Goal: Task Accomplishment & Management: Complete application form

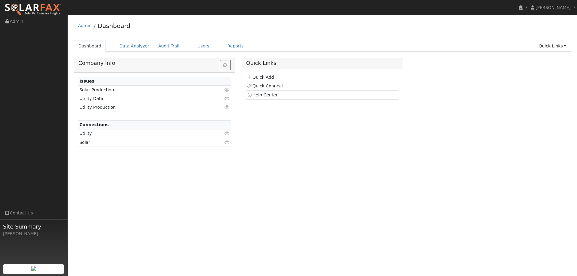
click at [266, 78] on link "Quick Add" at bounding box center [260, 77] width 27 height 5
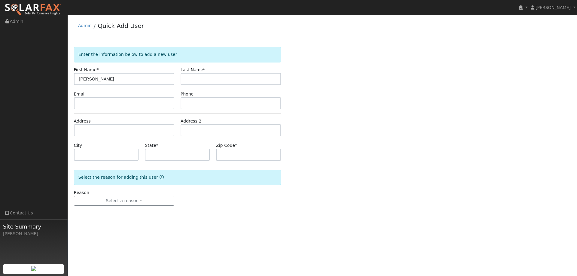
type input "[PERSON_NAME]"
type input "Colline"
paste input "sacsmarthome@icloud.com"
type input "sacsmarthome@icloud.com"
click at [195, 107] on input "text" at bounding box center [231, 103] width 100 height 12
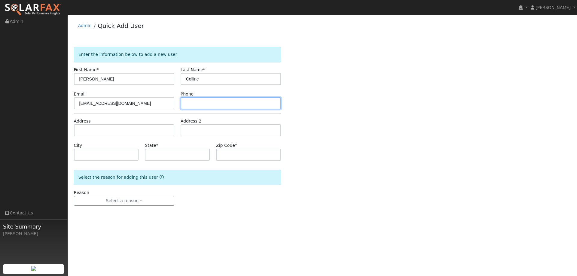
paste input "415-876-1961"
type input "415-876-1961"
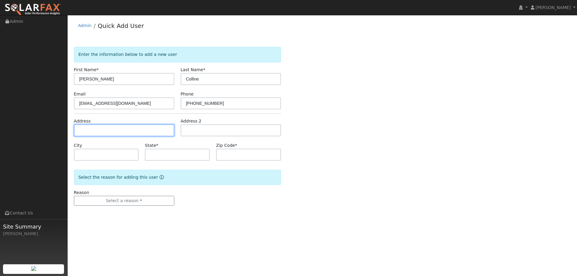
click at [134, 134] on input "text" at bounding box center [124, 130] width 100 height 12
paste input "12 Pine Grove Court"
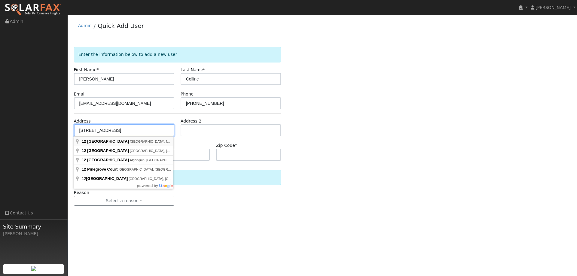
type input "12 Pine Grove Court"
type input "Walnut Creek"
type input "CA"
type input "94597"
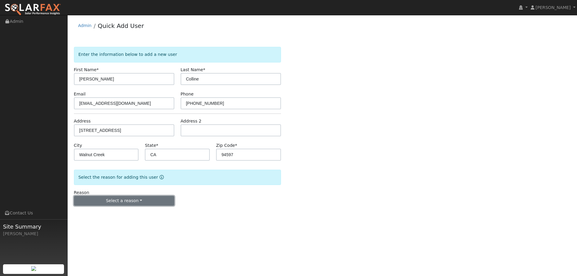
click at [140, 202] on button "Select a reason" at bounding box center [124, 201] width 100 height 10
click at [115, 215] on link "New lead" at bounding box center [107, 213] width 66 height 8
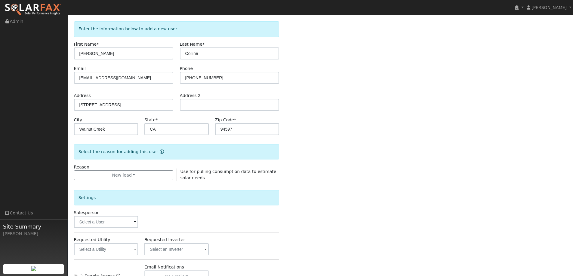
scroll to position [60, 0]
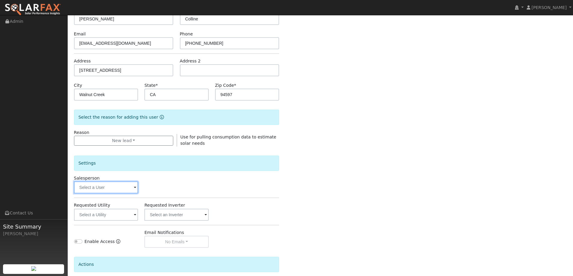
click at [125, 190] on input "text" at bounding box center [106, 188] width 64 height 12
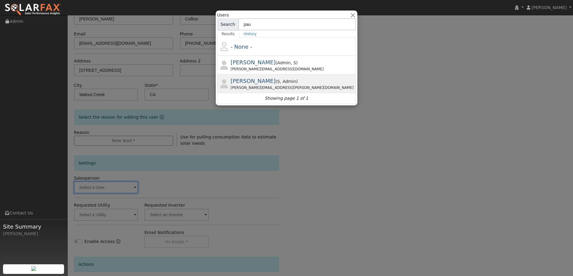
type input "pau"
click at [276, 77] on div "Paul Karst ( S , Admin ) Paul.karst@ambrosesolar.com" at bounding box center [293, 84] width 124 height 14
type input "Paul Karst"
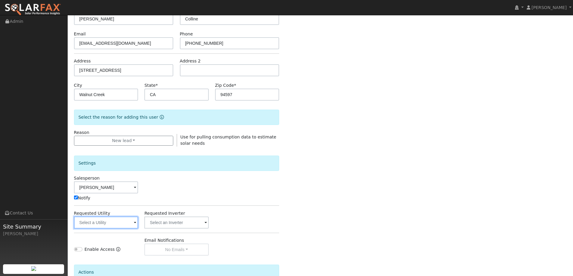
click at [120, 222] on input "text" at bounding box center [106, 223] width 64 height 12
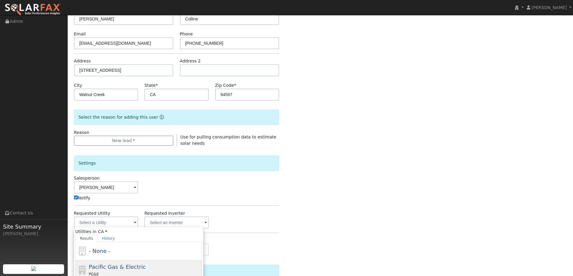
click at [164, 263] on div "Pacific Gas & Electric PG&E" at bounding box center [145, 270] width 112 height 14
type input "Pacific Gas & Electric"
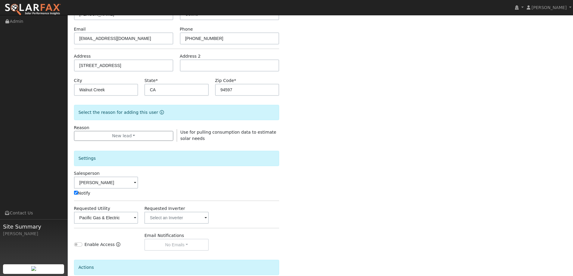
scroll to position [121, 0]
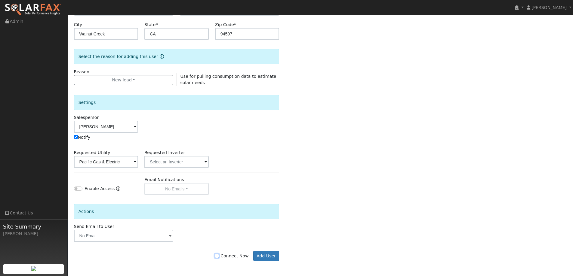
click at [219, 256] on input "Connect Now" at bounding box center [217, 256] width 4 height 4
checkbox input "true"
click at [260, 255] on button "Add User" at bounding box center [266, 256] width 26 height 10
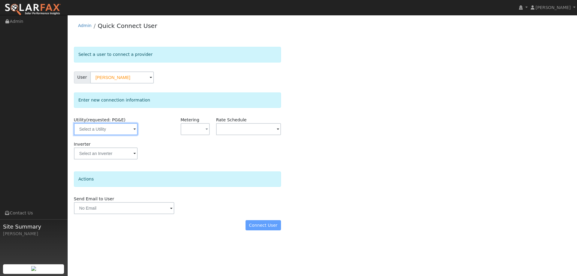
click at [89, 132] on input "text" at bounding box center [106, 129] width 64 height 12
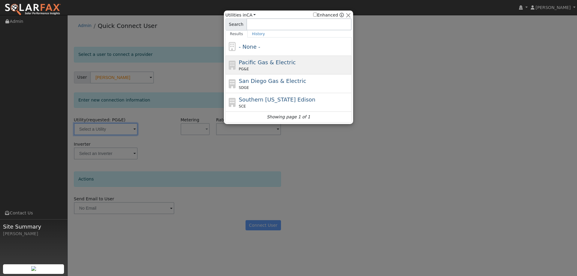
click at [247, 67] on div "PG&E" at bounding box center [295, 68] width 112 height 5
type input "PG&E"
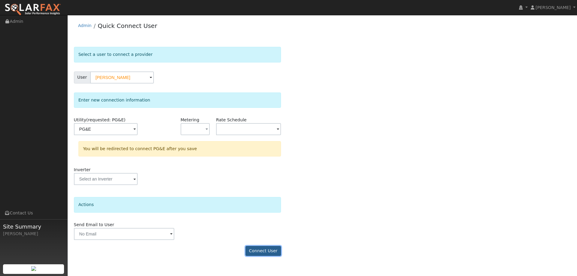
click at [270, 248] on button "Connect User" at bounding box center [263, 251] width 35 height 10
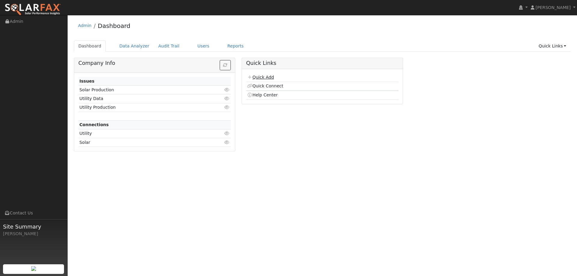
click at [265, 78] on link "Quick Add" at bounding box center [260, 77] width 27 height 5
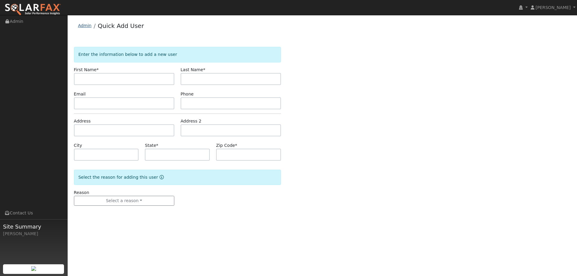
click at [79, 26] on link "Admin" at bounding box center [85, 25] width 14 height 5
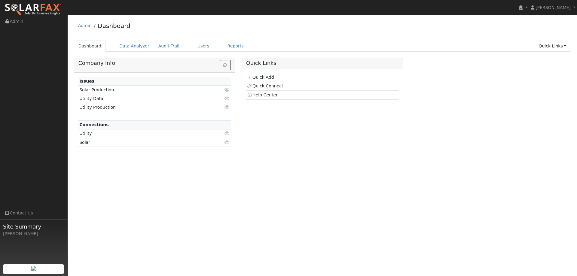
click at [275, 86] on link "Quick Connect" at bounding box center [265, 86] width 36 height 5
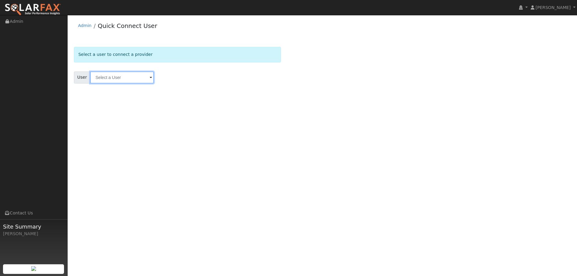
type input "d"
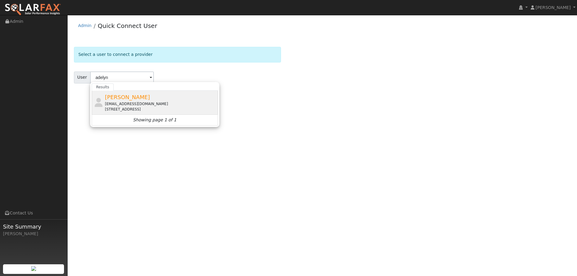
click at [186, 96] on div "Adelyn Colline sacsmarthome@icloud.com 12 Pine Grove Court, Walnut Creek, CA 94…" at bounding box center [161, 102] width 112 height 19
type input "Adelyn Colline"
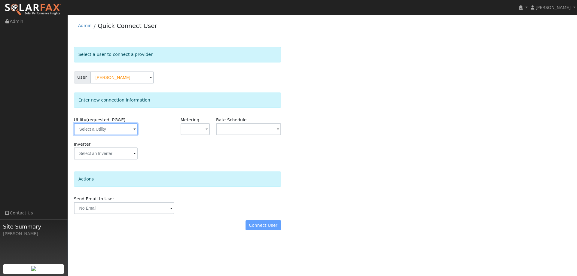
click at [122, 132] on input "text" at bounding box center [106, 129] width 64 height 12
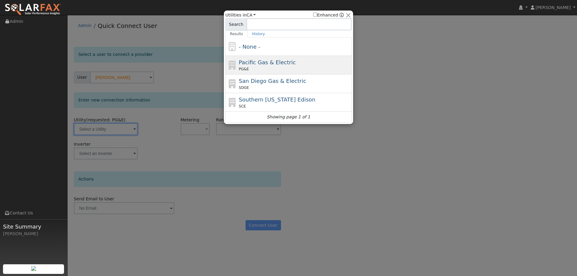
click at [259, 68] on div "PG&E" at bounding box center [295, 68] width 112 height 5
type input "PG&E"
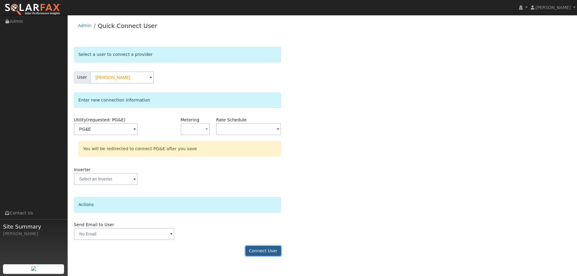
click at [277, 251] on button "Connect User" at bounding box center [263, 251] width 35 height 10
